Goal: Task Accomplishment & Management: Manage account settings

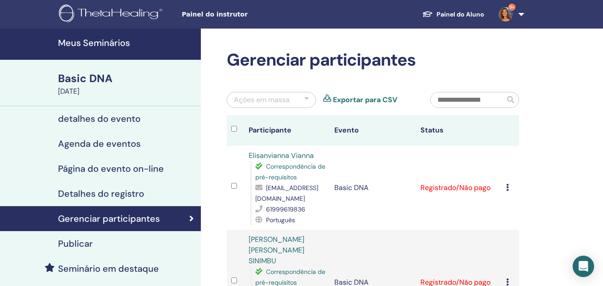
click at [112, 42] on h4 "Meus Seminários" at bounding box center [126, 42] width 137 height 11
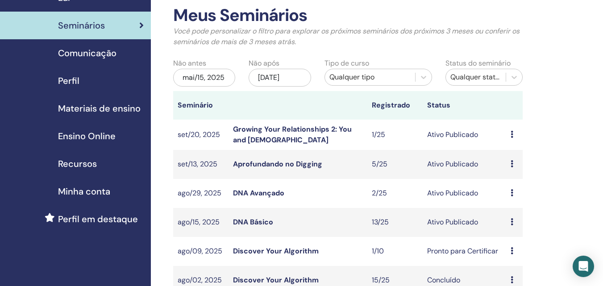
scroll to position [89, 0]
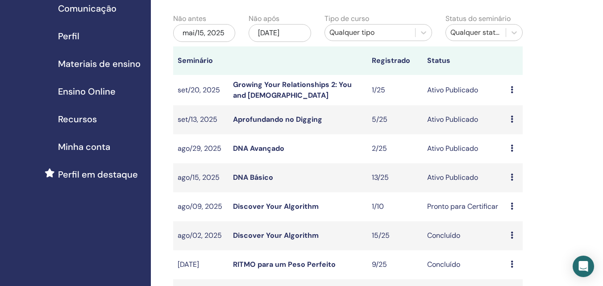
click at [266, 178] on link "DNA Básico" at bounding box center [253, 177] width 40 height 9
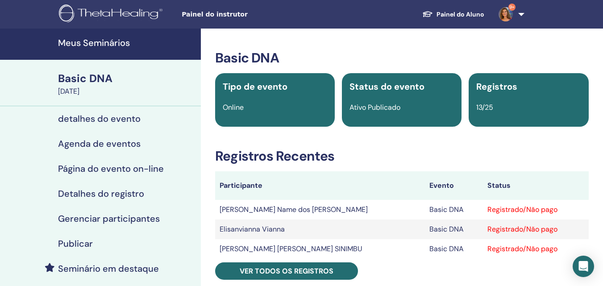
scroll to position [45, 0]
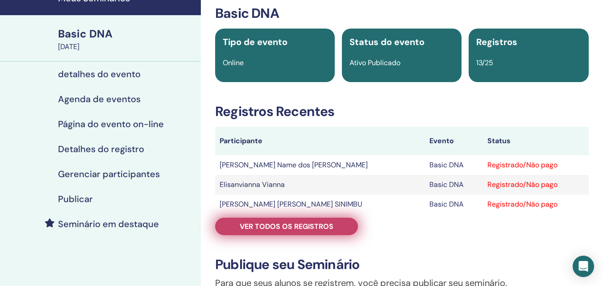
click at [281, 226] on span "Ver todos os registros" at bounding box center [287, 226] width 94 height 9
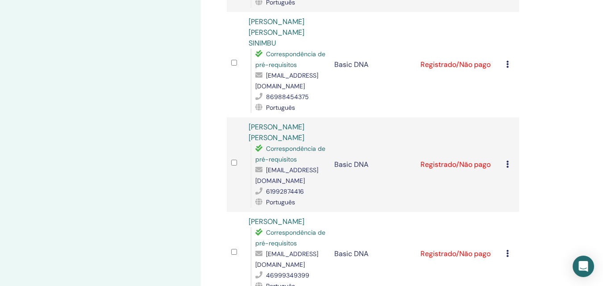
scroll to position [402, 0]
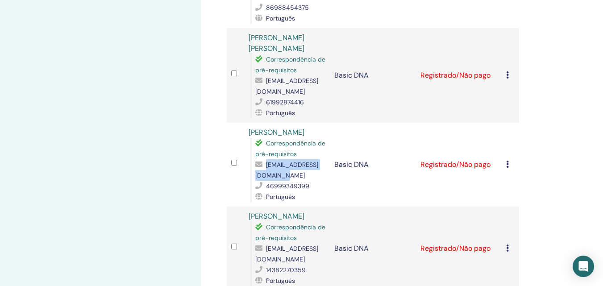
drag, startPoint x: 256, startPoint y: 165, endPoint x: 330, endPoint y: 165, distance: 73.6
click at [318, 165] on span "[EMAIL_ADDRESS][DOMAIN_NAME]" at bounding box center [286, 170] width 63 height 19
copy span "[EMAIL_ADDRESS][DOMAIN_NAME]"
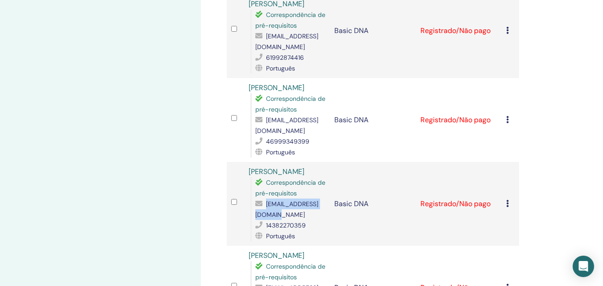
drag, startPoint x: 255, startPoint y: 204, endPoint x: 320, endPoint y: 204, distance: 65.2
click at [318, 204] on span "[EMAIL_ADDRESS][DOMAIN_NAME]" at bounding box center [286, 209] width 63 height 19
copy span "[EMAIL_ADDRESS][DOMAIN_NAME]"
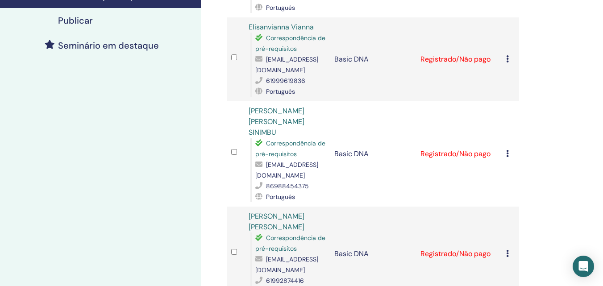
scroll to position [0, 0]
